Goal: Find contact information: Find contact information

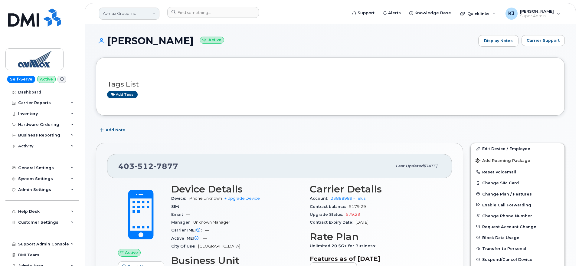
click at [133, 14] on link "Avmax Group Inc" at bounding box center [129, 14] width 60 height 12
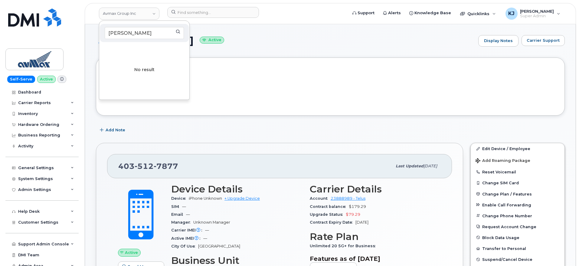
type input "brandt"
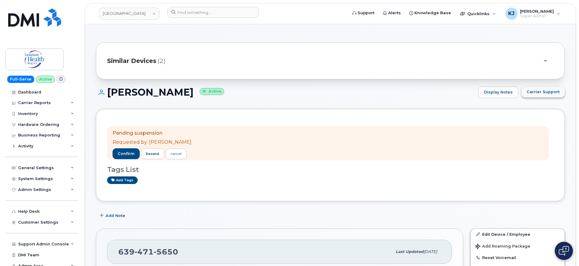
click at [546, 93] on span "Carrier Support" at bounding box center [542, 92] width 33 height 6
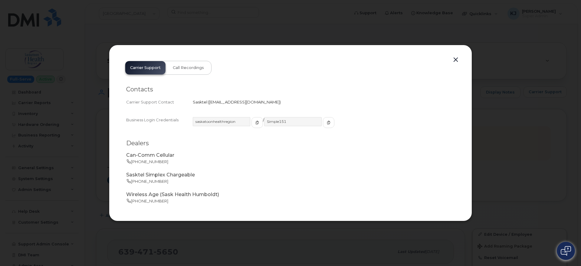
drag, startPoint x: 209, startPoint y: 103, endPoint x: 268, endPoint y: 106, distance: 59.4
click at [268, 106] on div "Contacts Carrier Support Contact Sasktel   [EMAIL_ADDRESS][DOMAIN_NAME]" at bounding box center [290, 96] width 328 height 30
copy span "[EMAIL_ADDRESS][DOMAIN_NAME]"
click at [453, 58] on button "button" at bounding box center [455, 60] width 9 height 8
